Goal: Transaction & Acquisition: Purchase product/service

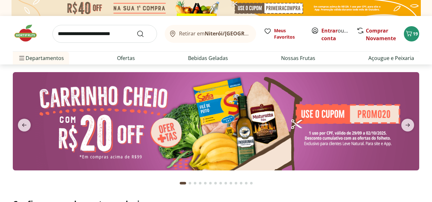
click at [195, 92] on img at bounding box center [216, 121] width 406 height 98
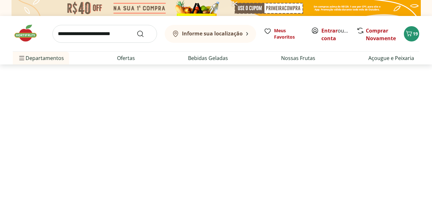
select select "**********"
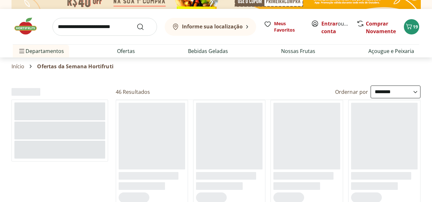
scroll to position [7, 0]
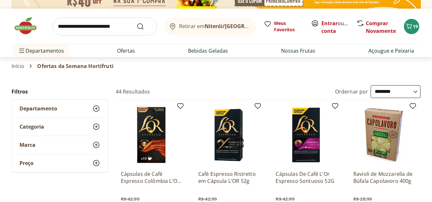
click at [20, 27] on img at bounding box center [29, 25] width 32 height 19
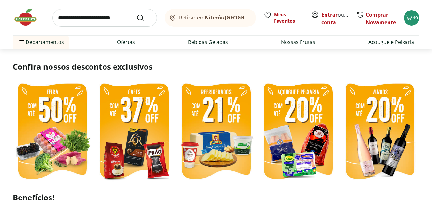
scroll to position [161, 0]
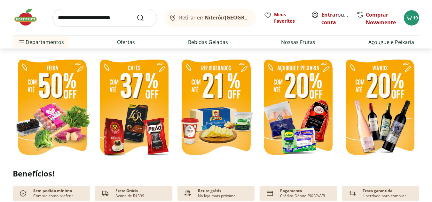
click at [224, 110] on img at bounding box center [215, 108] width 79 height 105
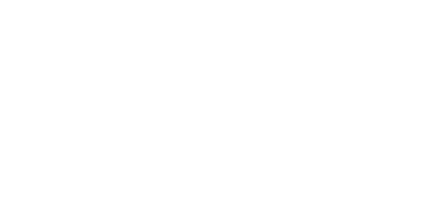
select select "**********"
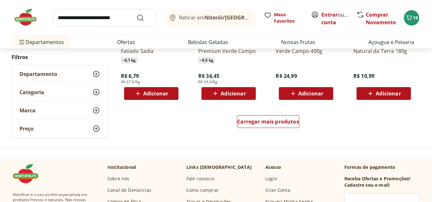
scroll to position [419, 0]
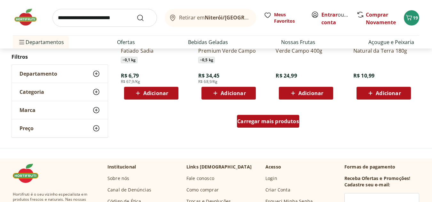
click at [254, 121] on span "Carregar mais produtos" at bounding box center [268, 121] width 62 height 5
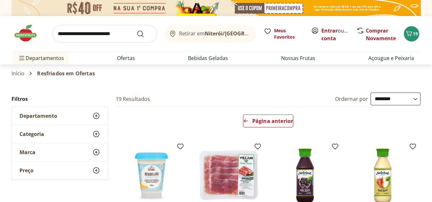
click at [22, 32] on img at bounding box center [29, 33] width 32 height 19
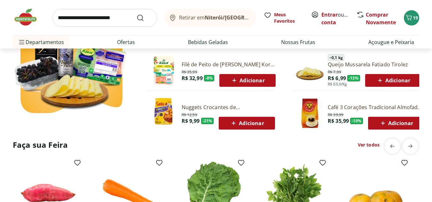
scroll to position [420, 0]
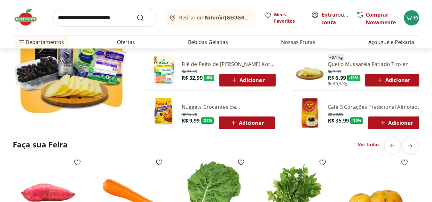
click at [405, 79] on span "Adicionar" at bounding box center [393, 80] width 34 height 8
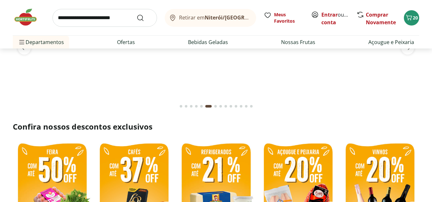
scroll to position [0, 0]
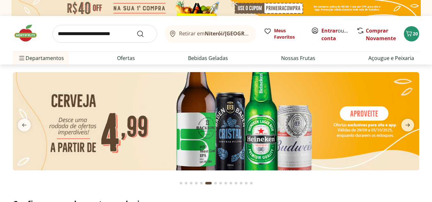
click at [24, 36] on img at bounding box center [29, 33] width 32 height 19
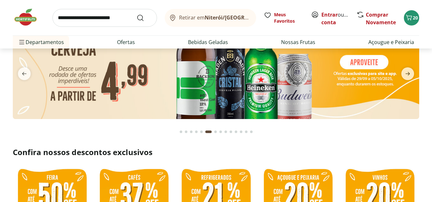
scroll to position [46, 0]
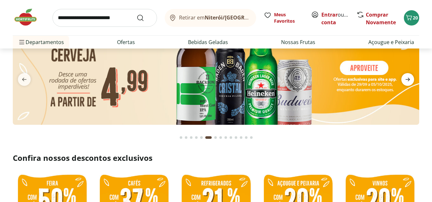
click at [410, 77] on icon "next" at bounding box center [408, 80] width 8 height 8
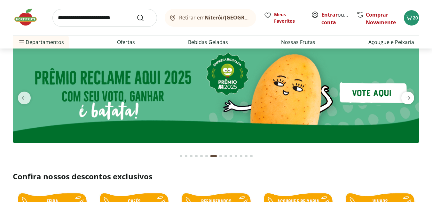
scroll to position [0, 0]
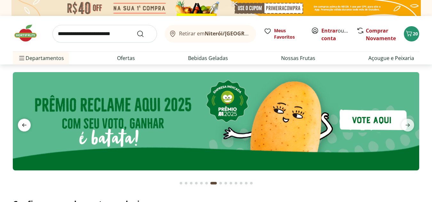
click at [22, 126] on icon "previous" at bounding box center [24, 125] width 8 height 8
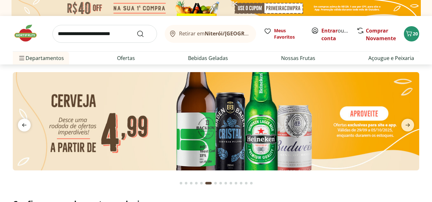
click at [22, 126] on icon "previous" at bounding box center [24, 125] width 8 height 8
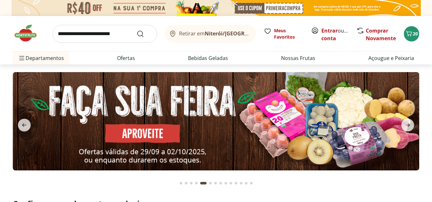
click at [144, 120] on img at bounding box center [216, 121] width 406 height 98
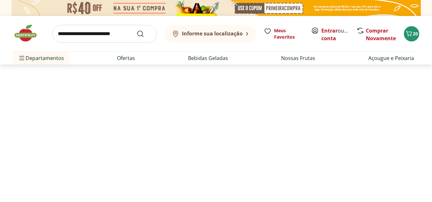
select select "**********"
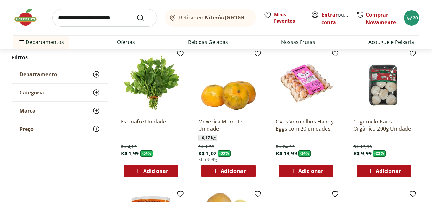
scroll to position [60, 0]
click at [159, 170] on span "Adicionar" at bounding box center [155, 171] width 25 height 5
click at [388, 169] on span "Adicionar" at bounding box center [388, 171] width 25 height 5
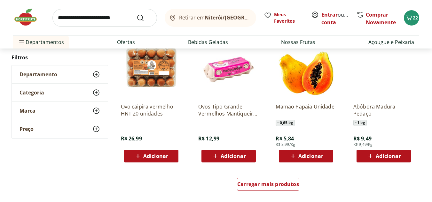
scroll to position [378, 0]
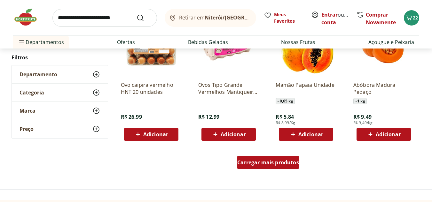
click at [259, 165] on span "Carregar mais produtos" at bounding box center [268, 162] width 62 height 5
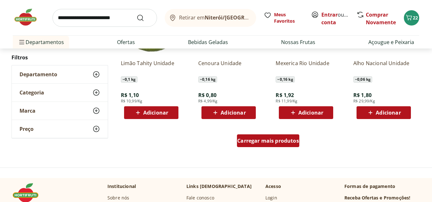
scroll to position [818, 0]
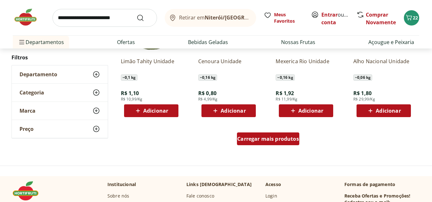
click at [287, 140] on span "Carregar mais produtos" at bounding box center [268, 139] width 62 height 5
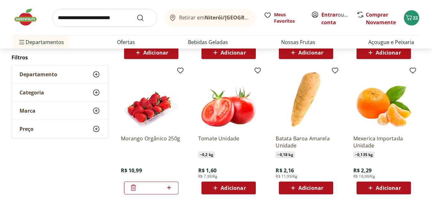
scroll to position [877, 0]
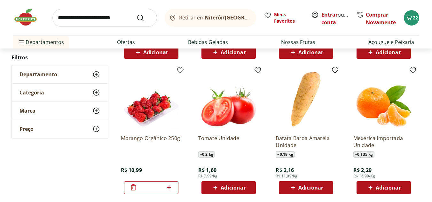
click at [170, 188] on icon at bounding box center [169, 188] width 4 height 4
type input "*"
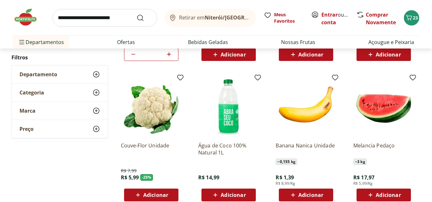
scroll to position [1011, 0]
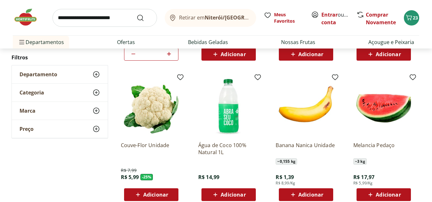
click at [160, 193] on span "Adicionar" at bounding box center [155, 194] width 25 height 5
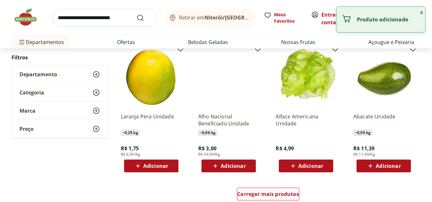
scroll to position [1180, 0]
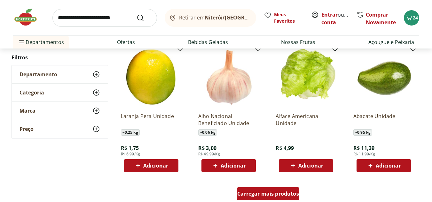
click at [257, 195] on span "Carregar mais produtos" at bounding box center [268, 194] width 62 height 5
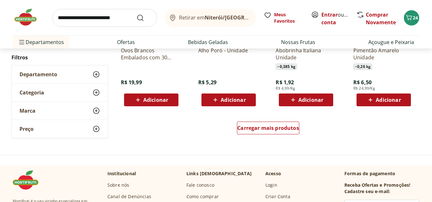
scroll to position [1663, 0]
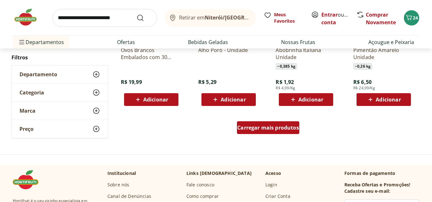
click at [273, 129] on span "Carregar mais produtos" at bounding box center [268, 127] width 62 height 5
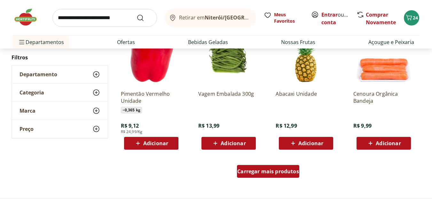
scroll to position [2070, 0]
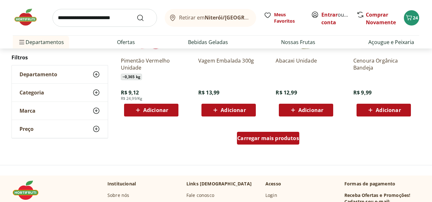
click at [273, 139] on span "Carregar mais produtos" at bounding box center [268, 138] width 62 height 5
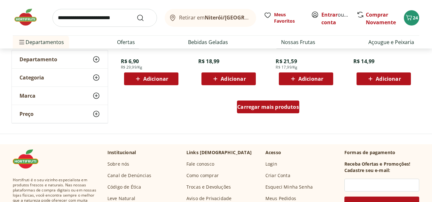
scroll to position [2552, 0]
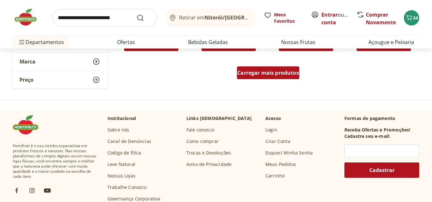
click at [265, 78] on div "Carregar mais produtos" at bounding box center [268, 73] width 62 height 13
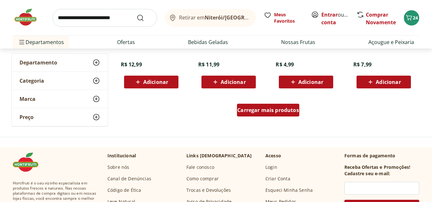
scroll to position [2932, 0]
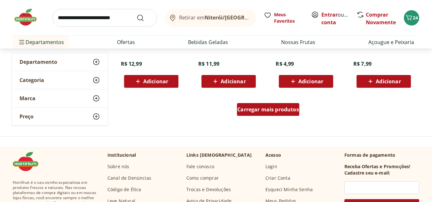
click at [266, 109] on span "Carregar mais produtos" at bounding box center [268, 109] width 62 height 5
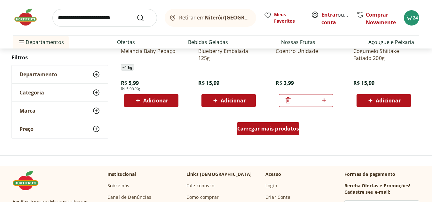
scroll to position [3368, 0]
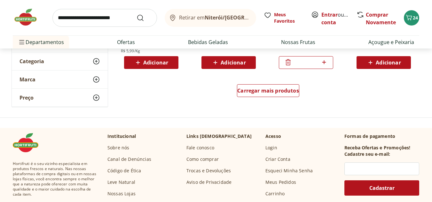
click at [14, 21] on img at bounding box center [29, 17] width 32 height 19
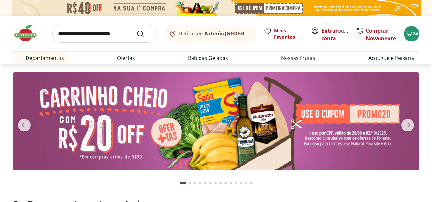
click at [178, 127] on img at bounding box center [216, 121] width 406 height 98
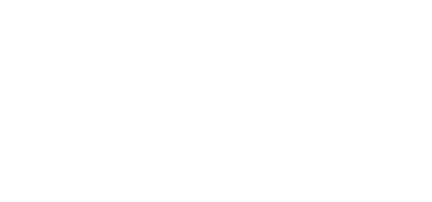
select select "**********"
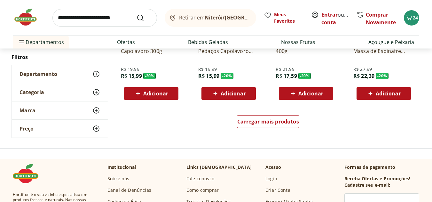
scroll to position [419, 0]
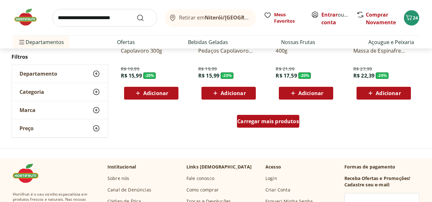
click at [258, 128] on link "Carregar mais produtos" at bounding box center [268, 122] width 62 height 15
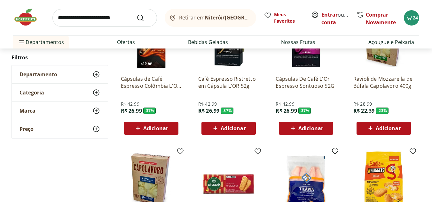
scroll to position [94, 0]
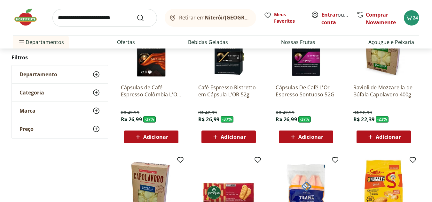
click at [395, 136] on span "Adicionar" at bounding box center [388, 137] width 25 height 5
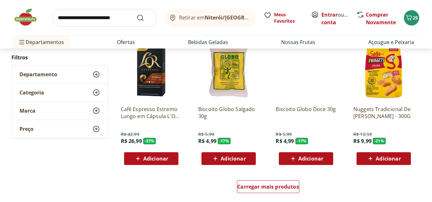
scroll to position [771, 0]
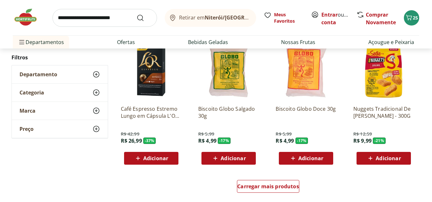
click at [229, 160] on span "Adicionar" at bounding box center [233, 158] width 25 height 5
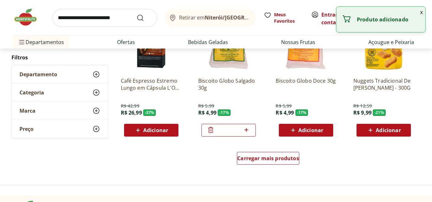
scroll to position [799, 0]
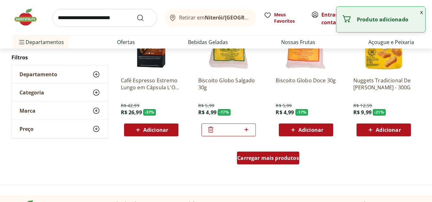
click at [260, 160] on span "Carregar mais produtos" at bounding box center [268, 158] width 62 height 5
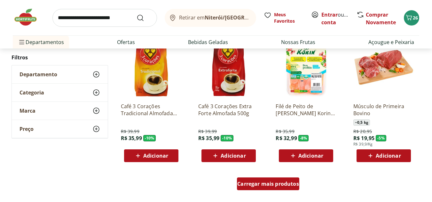
scroll to position [1194, 0]
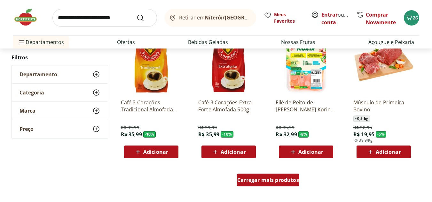
click at [261, 184] on div "Carregar mais produtos" at bounding box center [268, 180] width 62 height 13
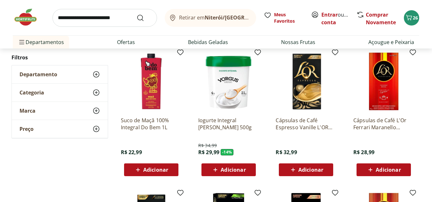
scroll to position [1312, 0]
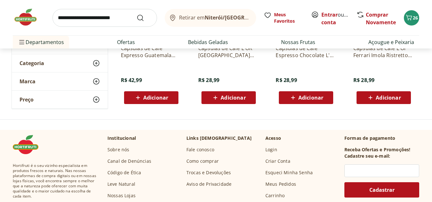
scroll to position [308, 0]
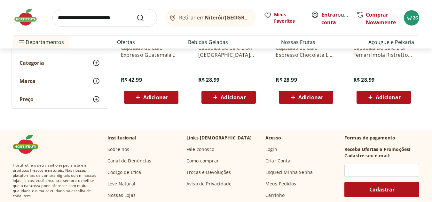
click at [24, 21] on img at bounding box center [29, 17] width 32 height 19
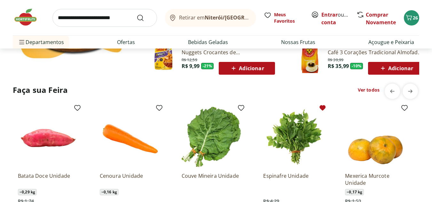
scroll to position [475, 0]
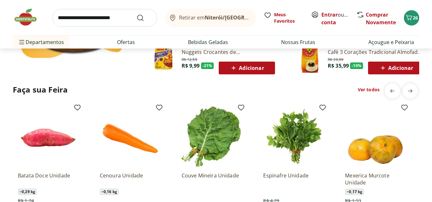
click at [366, 89] on link "Ver todos" at bounding box center [369, 90] width 22 height 6
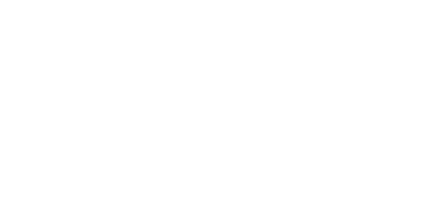
select select "**********"
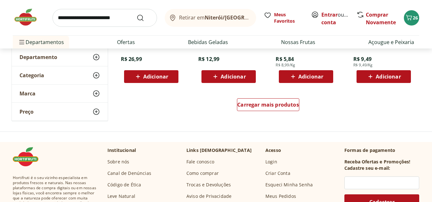
scroll to position [445, 0]
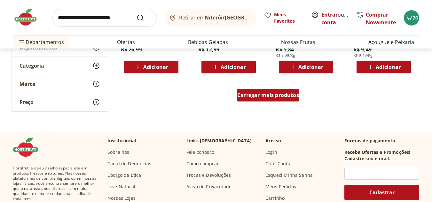
click at [283, 96] on span "Carregar mais produtos" at bounding box center [268, 95] width 62 height 5
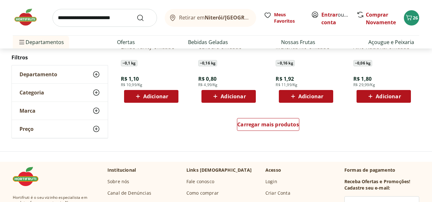
scroll to position [833, 0]
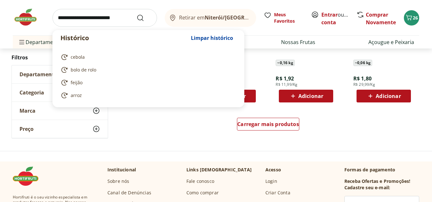
click at [77, 20] on input "search" at bounding box center [104, 18] width 105 height 18
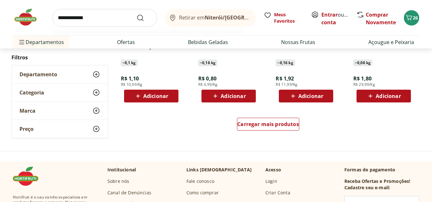
type input "**********"
click at [137, 14] on button "Submit Search" at bounding box center [144, 18] width 15 height 8
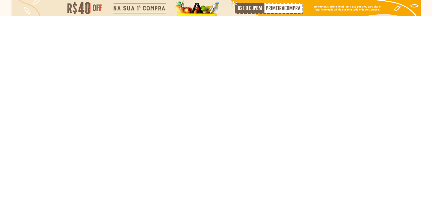
select select "**********"
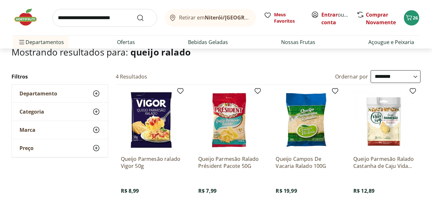
scroll to position [33, 0]
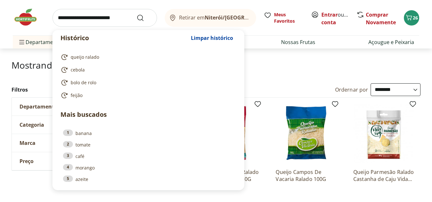
click at [96, 18] on input "search" at bounding box center [104, 18] width 105 height 18
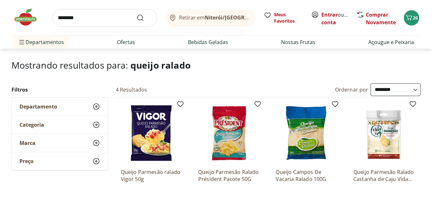
type input "********"
click at [137, 14] on button "Submit Search" at bounding box center [144, 18] width 15 height 8
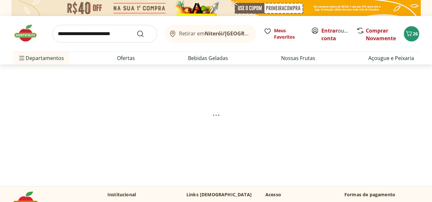
select select "**********"
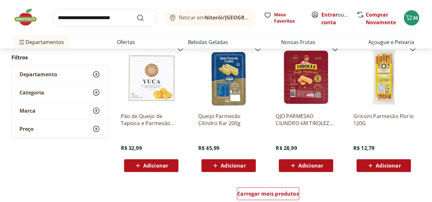
scroll to position [371, 0]
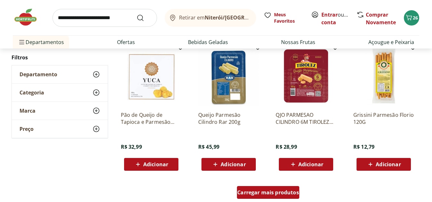
click at [283, 193] on span "Carregar mais produtos" at bounding box center [268, 192] width 62 height 5
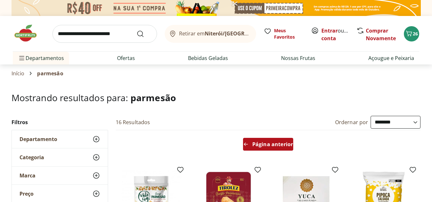
click at [271, 142] on span "Página anterior" at bounding box center [272, 144] width 41 height 5
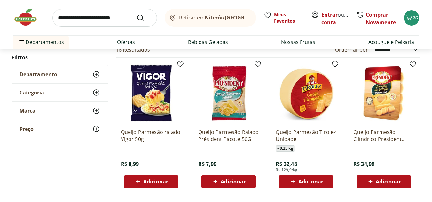
scroll to position [73, 0]
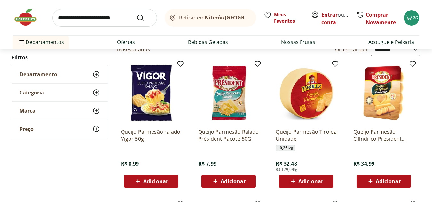
click at [231, 181] on span "Adicionar" at bounding box center [233, 181] width 25 height 5
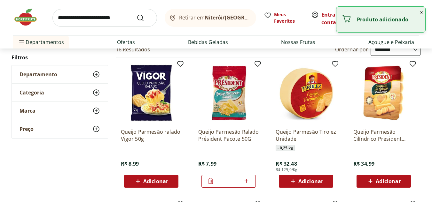
click at [22, 9] on img at bounding box center [29, 17] width 32 height 19
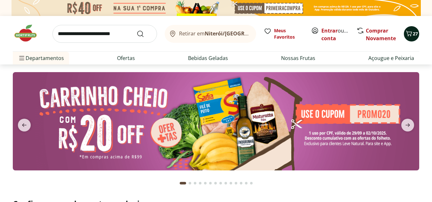
click at [415, 35] on span "27" at bounding box center [415, 34] width 5 height 6
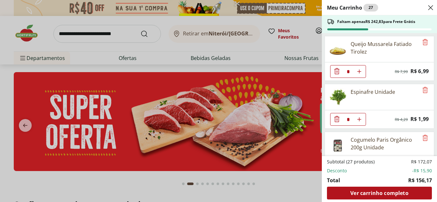
click at [25, 40] on div "Meu Carrinho 27 Faltam apenas R$ 242,83 para Frete Grátis Queijo Mussarela Fati…" at bounding box center [218, 101] width 437 height 202
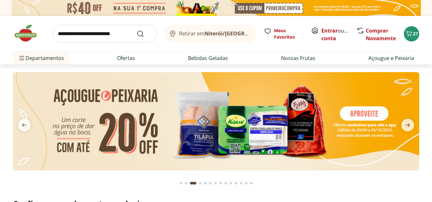
click at [25, 40] on img at bounding box center [29, 33] width 32 height 19
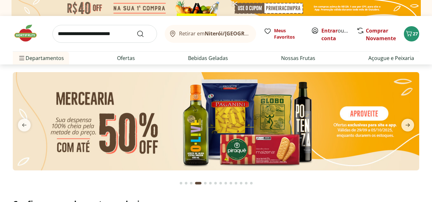
click at [25, 40] on img at bounding box center [29, 33] width 32 height 19
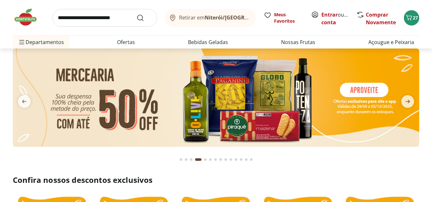
scroll to position [19, 0]
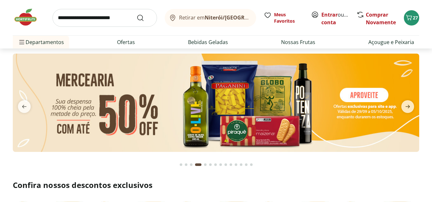
click at [210, 98] on img at bounding box center [216, 103] width 406 height 98
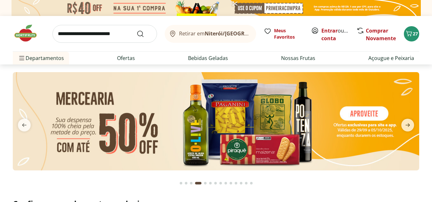
select select "**********"
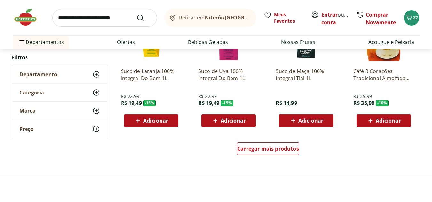
scroll to position [392, 0]
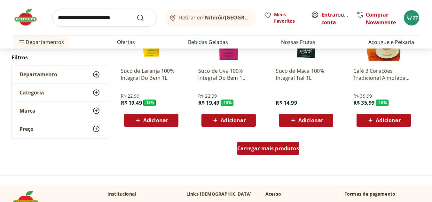
click at [259, 148] on span "Carregar mais produtos" at bounding box center [268, 148] width 62 height 5
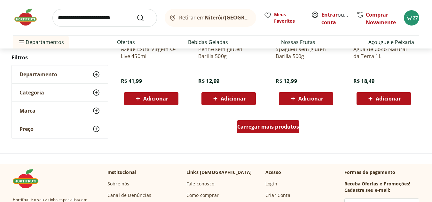
scroll to position [852, 0]
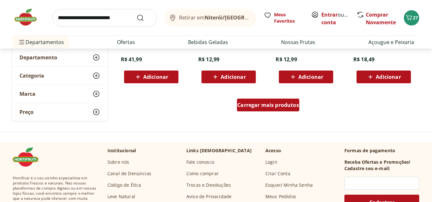
click at [258, 108] on span "Carregar mais produtos" at bounding box center [268, 105] width 62 height 5
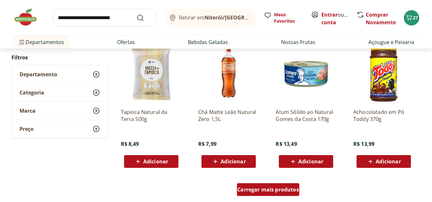
scroll to position [1241, 0]
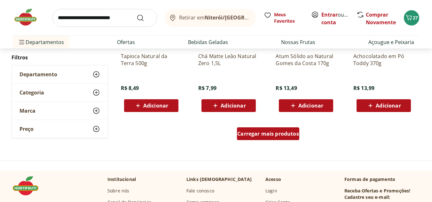
click at [259, 136] on span "Carregar mais produtos" at bounding box center [268, 133] width 62 height 5
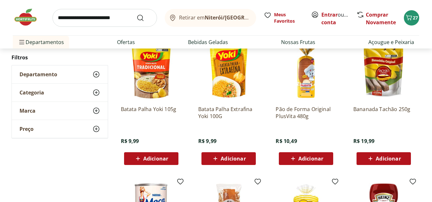
scroll to position [1324, 0]
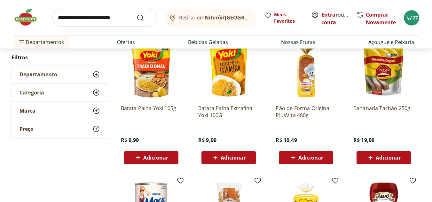
click at [98, 74] on icon at bounding box center [96, 75] width 8 height 8
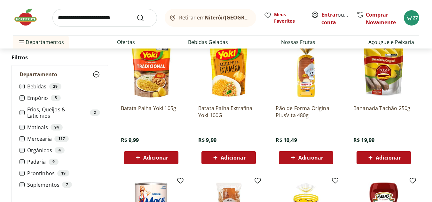
click at [98, 74] on use at bounding box center [96, 75] width 8 height 8
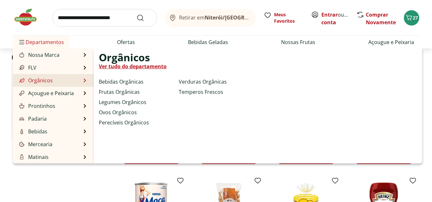
click at [115, 68] on link "Ver tudo do departamento" at bounding box center [133, 67] width 68 height 8
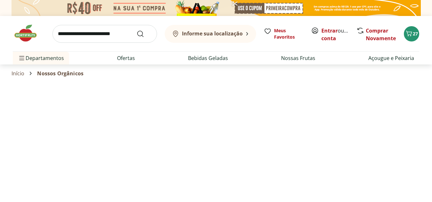
select select "**********"
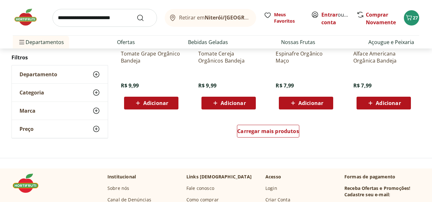
scroll to position [414, 0]
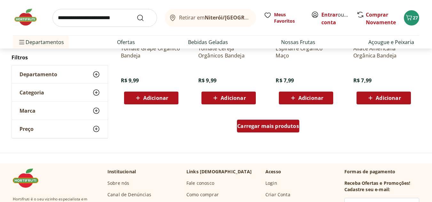
click at [262, 126] on span "Carregar mais produtos" at bounding box center [268, 126] width 62 height 5
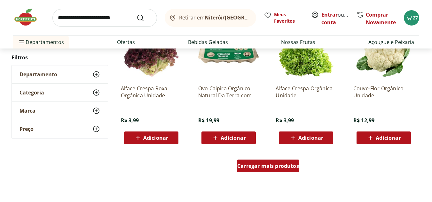
scroll to position [792, 0]
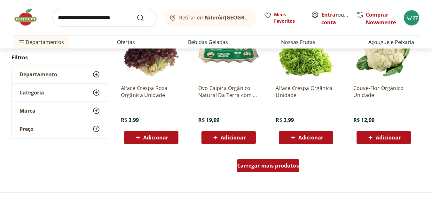
click at [267, 164] on span "Carregar mais produtos" at bounding box center [268, 165] width 62 height 5
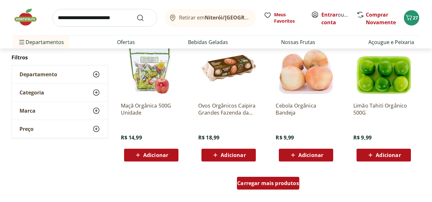
scroll to position [1193, 0]
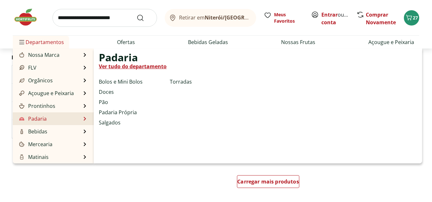
click at [61, 118] on li "Padaria Padaria Ver tudo do departamento Bolos e Mini Bolos Doces Pão Padaria P…" at bounding box center [53, 119] width 81 height 13
click at [48, 116] on li "Padaria Padaria Ver tudo do departamento Bolos e Mini Bolos Doces Pão Padaria P…" at bounding box center [53, 119] width 81 height 13
click at [142, 64] on link "Ver tudo do departamento" at bounding box center [133, 67] width 68 height 8
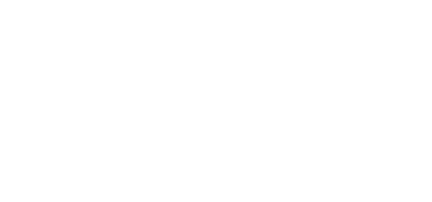
select select "**********"
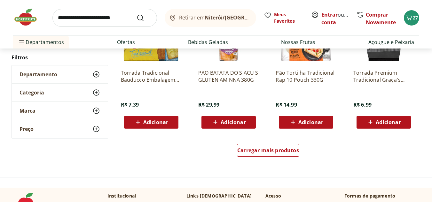
scroll to position [452, 0]
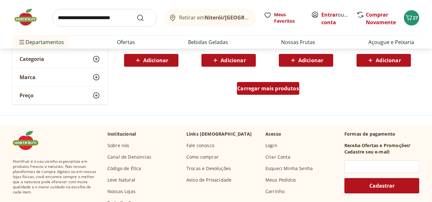
click at [256, 93] on div "Carregar mais produtos" at bounding box center [268, 88] width 62 height 13
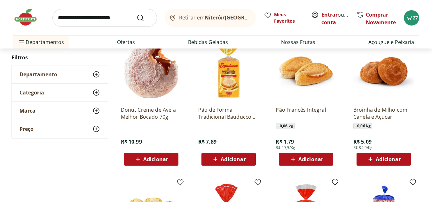
scroll to position [630, 0]
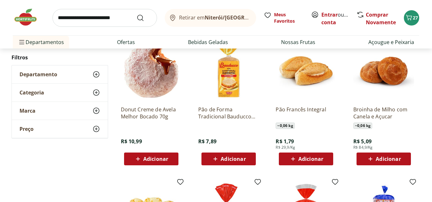
click at [390, 157] on span "Adicionar" at bounding box center [388, 159] width 25 height 5
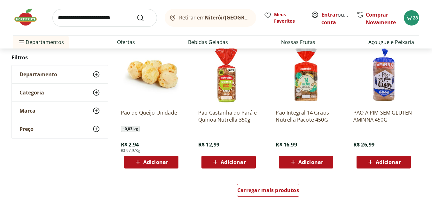
scroll to position [845, 0]
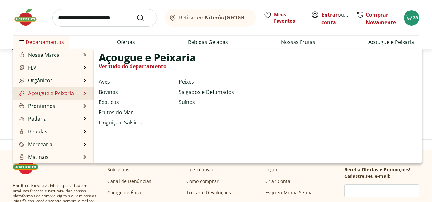
click at [142, 67] on link "Ver tudo do departamento" at bounding box center [133, 67] width 68 height 8
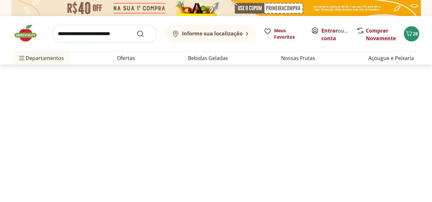
select select "**********"
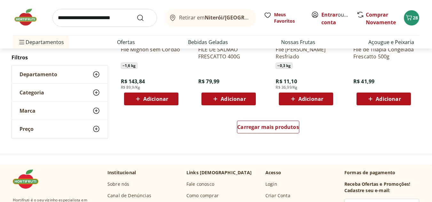
scroll to position [414, 0]
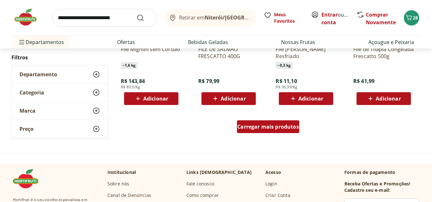
click at [251, 126] on span "Carregar mais produtos" at bounding box center [268, 126] width 62 height 5
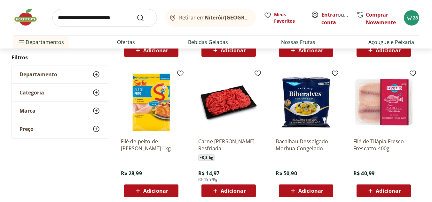
scroll to position [180, 0]
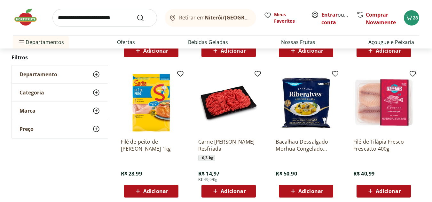
click at [227, 102] on img at bounding box center [228, 103] width 61 height 61
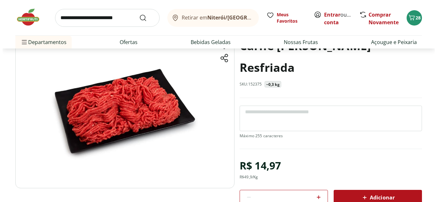
scroll to position [48, 0]
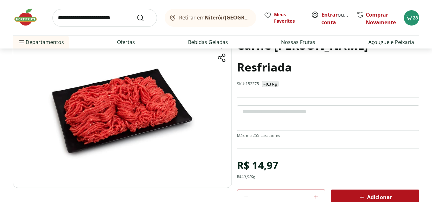
click at [366, 194] on span "Adicionar" at bounding box center [375, 198] width 34 height 8
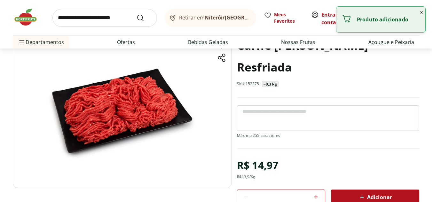
click at [354, 192] on div "Adicionar" at bounding box center [375, 198] width 78 height 12
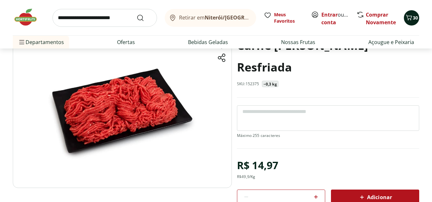
click at [413, 23] on div "30" at bounding box center [411, 18] width 5 height 10
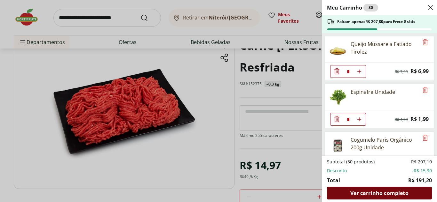
click at [368, 192] on span "Ver carrinho completo" at bounding box center [379, 193] width 58 height 5
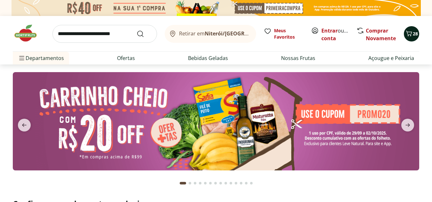
click at [414, 36] on span "28" at bounding box center [415, 34] width 5 height 6
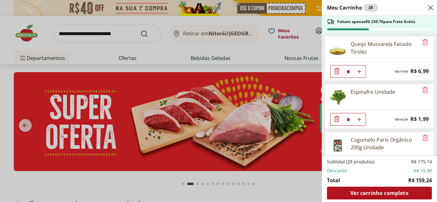
click at [43, 57] on div "Meu Carrinho 28 Faltam apenas R$ 239,76 para Frete Grátis Queijo Mussarela Fati…" at bounding box center [218, 101] width 437 height 202
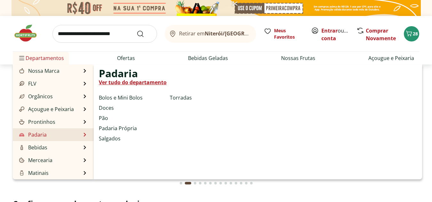
click at [136, 83] on link "Ver tudo do departamento" at bounding box center [133, 83] width 68 height 8
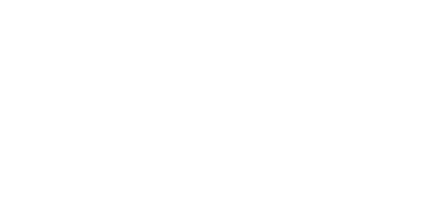
select select "**********"
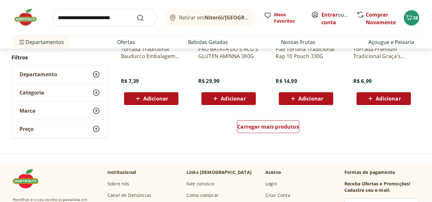
scroll to position [414, 0]
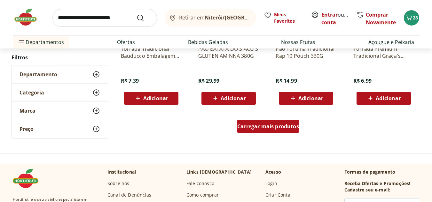
click at [263, 130] on div "Carregar mais produtos" at bounding box center [268, 126] width 62 height 13
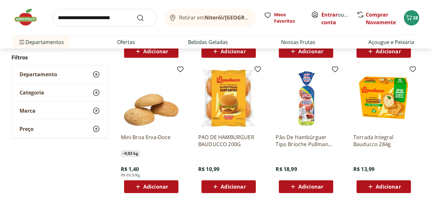
scroll to position [463, 0]
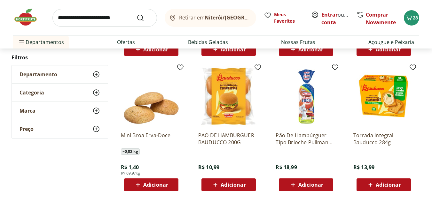
click at [239, 186] on span "Adicionar" at bounding box center [233, 185] width 25 height 5
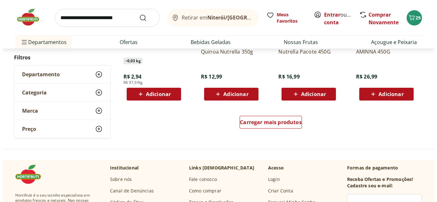
scroll to position [835, 0]
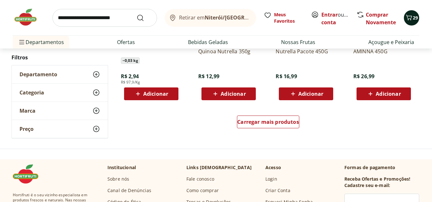
click at [407, 19] on icon "Carrinho" at bounding box center [409, 18] width 8 height 8
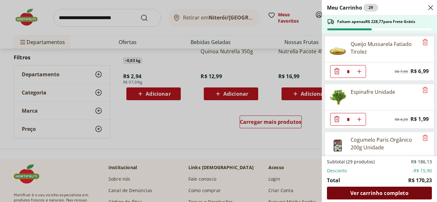
click at [357, 195] on span "Ver carrinho completo" at bounding box center [379, 193] width 58 height 5
